Goal: Entertainment & Leisure: Consume media (video, audio)

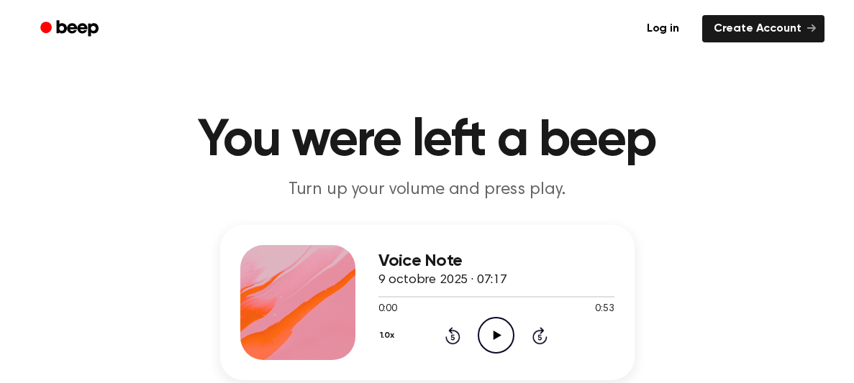
click at [491, 338] on icon "Play Audio" at bounding box center [496, 335] width 37 height 37
click at [498, 330] on icon "Play Audio" at bounding box center [496, 335] width 37 height 37
